Goal: Information Seeking & Learning: Understand process/instructions

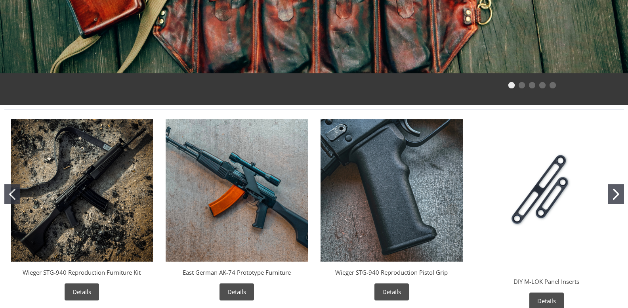
scroll to position [317, 0]
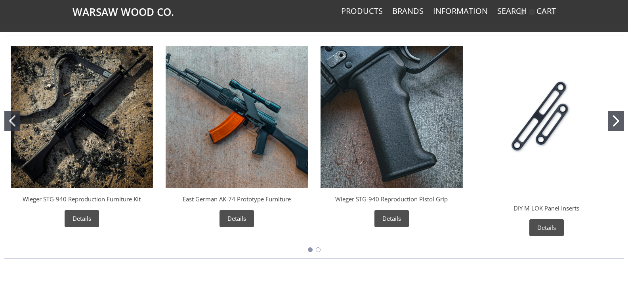
click at [91, 123] on img "Wieger STG-940 Reproduction Furniture Kit" at bounding box center [82, 117] width 142 height 142
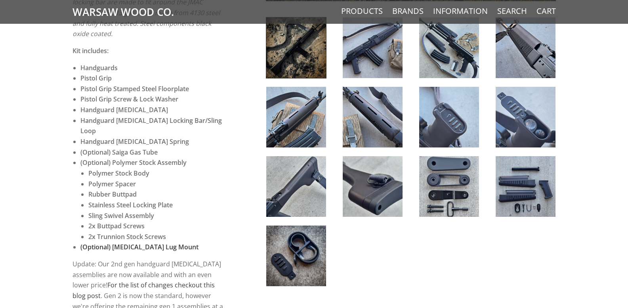
scroll to position [317, 0]
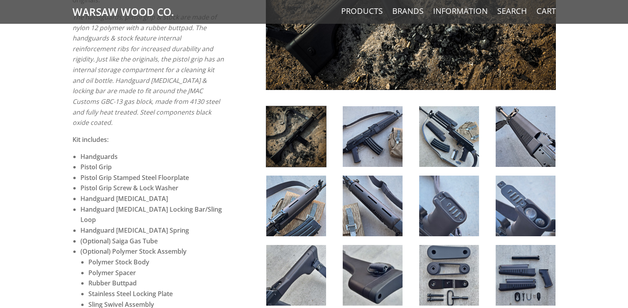
click at [515, 120] on img at bounding box center [526, 136] width 60 height 61
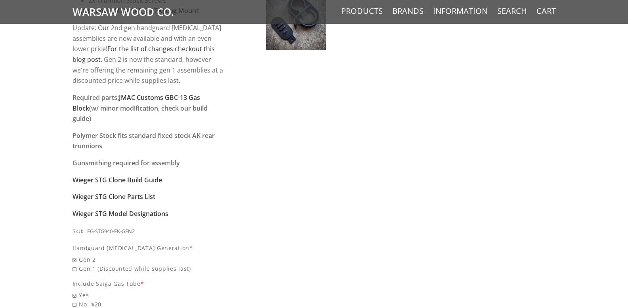
scroll to position [634, 0]
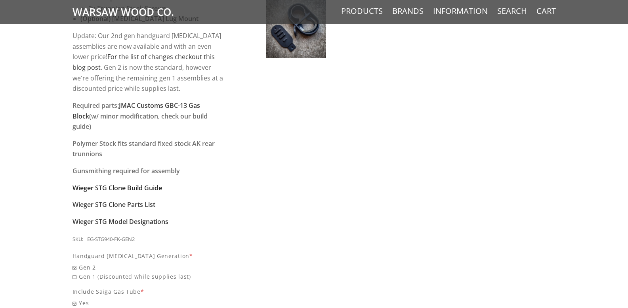
click at [126, 183] on strong "Wieger STG Clone Build Guide" at bounding box center [117, 187] width 90 height 9
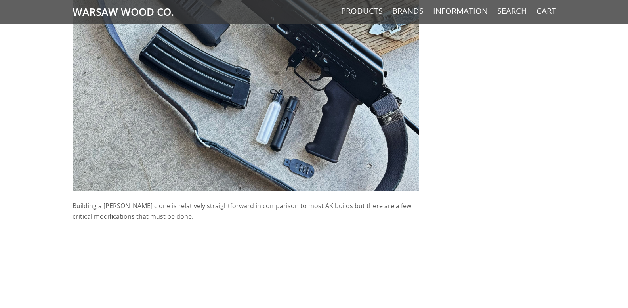
scroll to position [436, 0]
